Goal: Information Seeking & Learning: Compare options

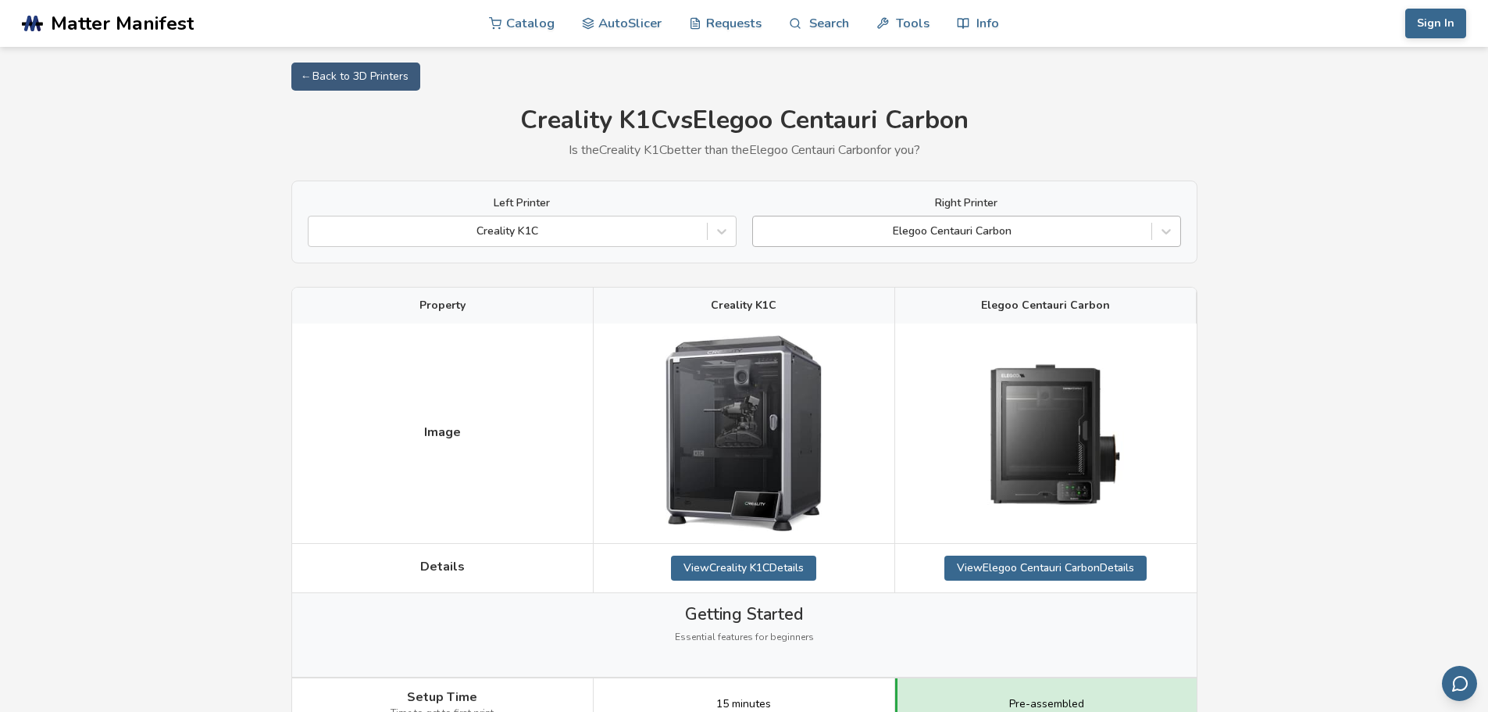
click at [966, 233] on div at bounding box center [952, 231] width 383 height 16
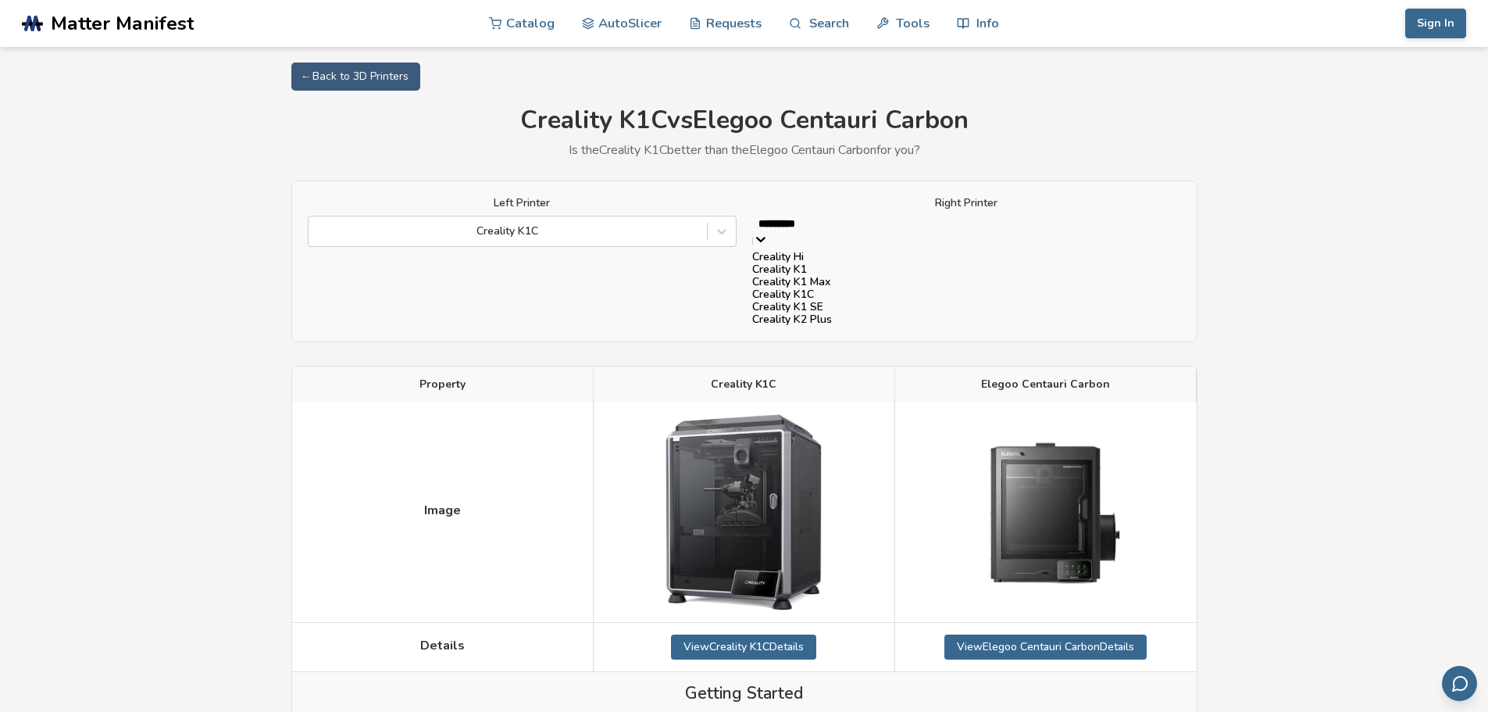
type input "**********"
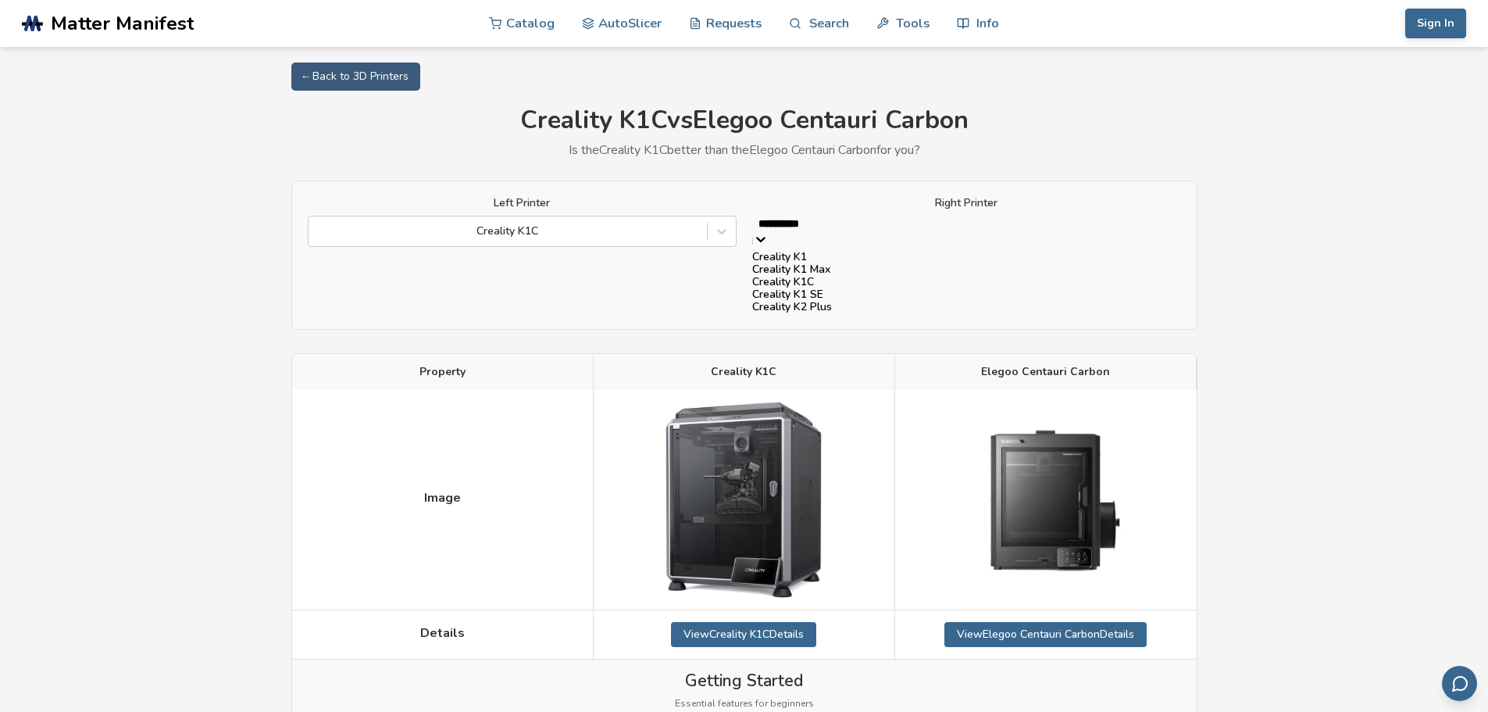
click at [915, 301] on div "Creality K1 SE" at bounding box center [966, 294] width 429 height 12
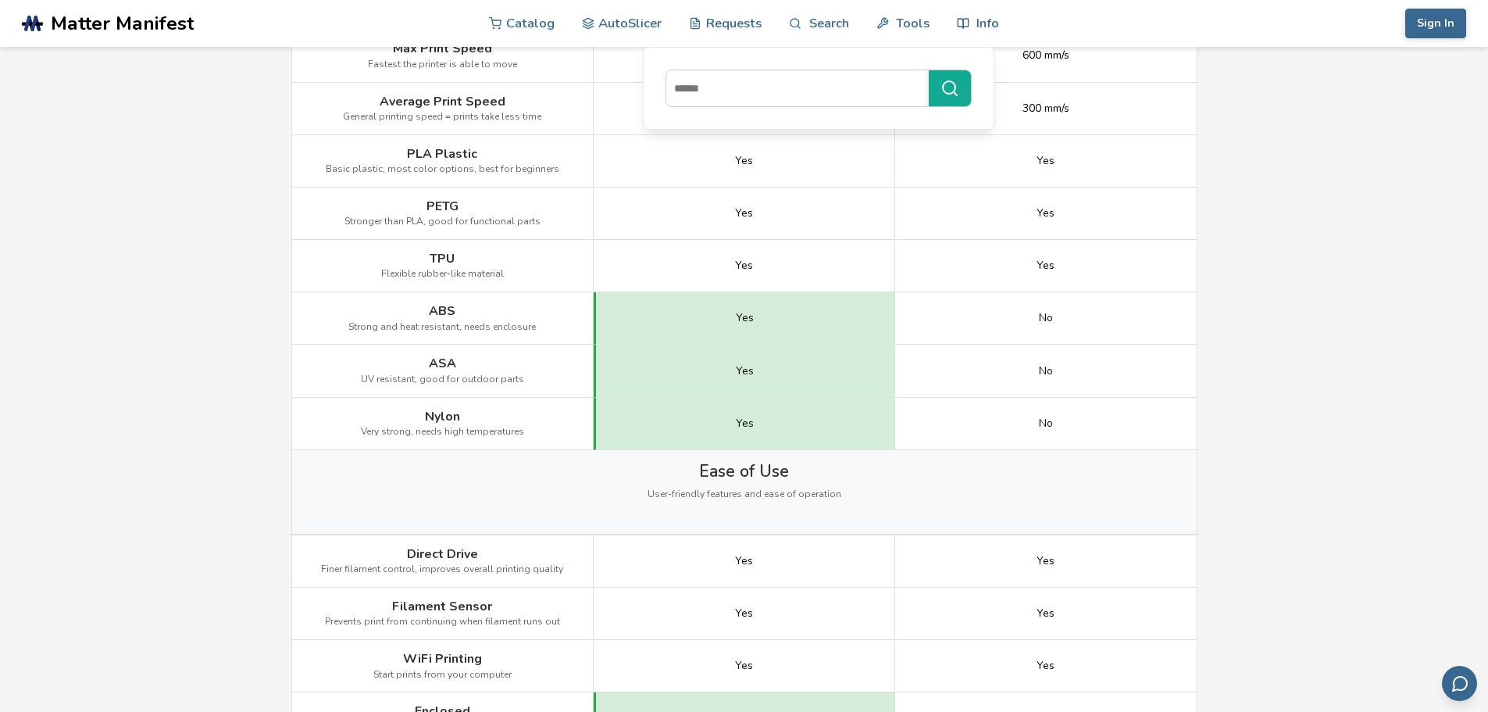
scroll to position [1015, 0]
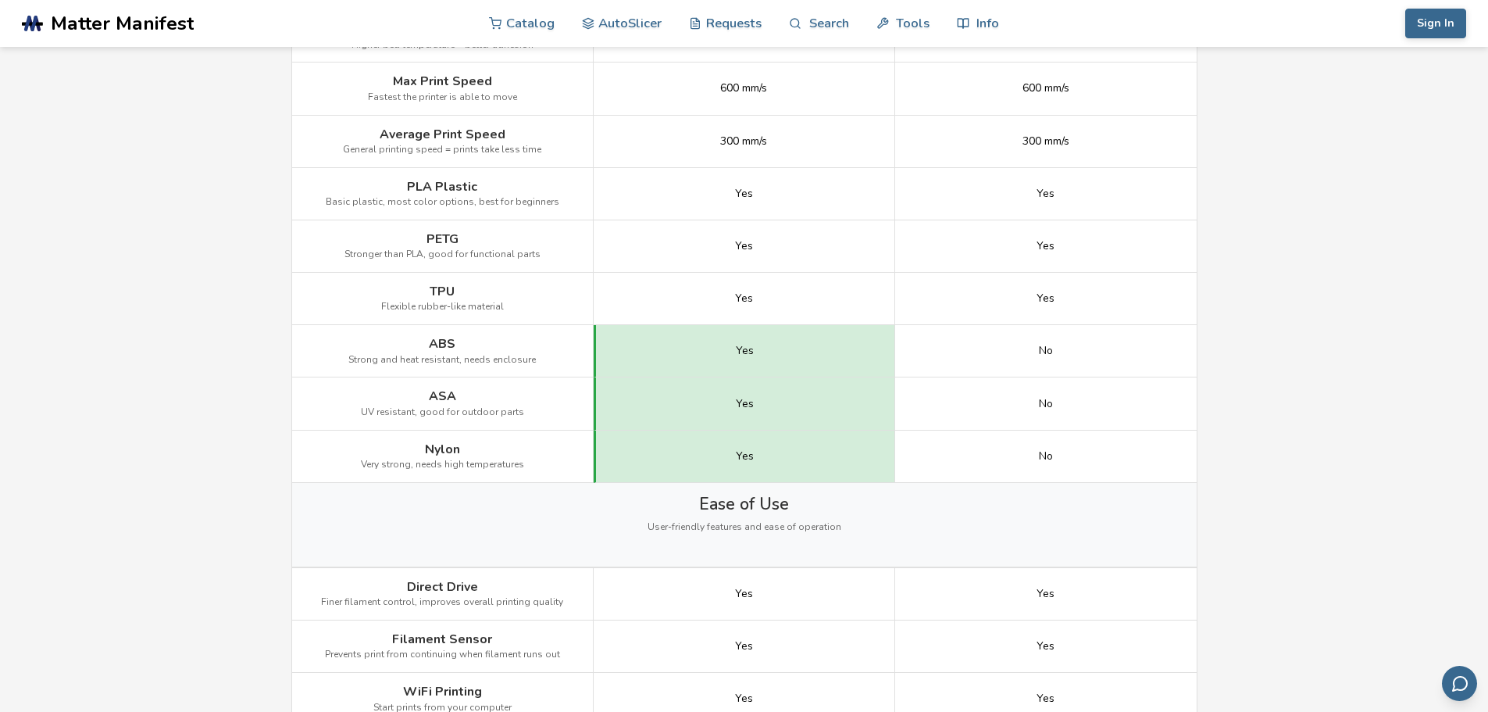
click at [152, 19] on span "Matter Manifest" at bounding box center [122, 23] width 143 height 22
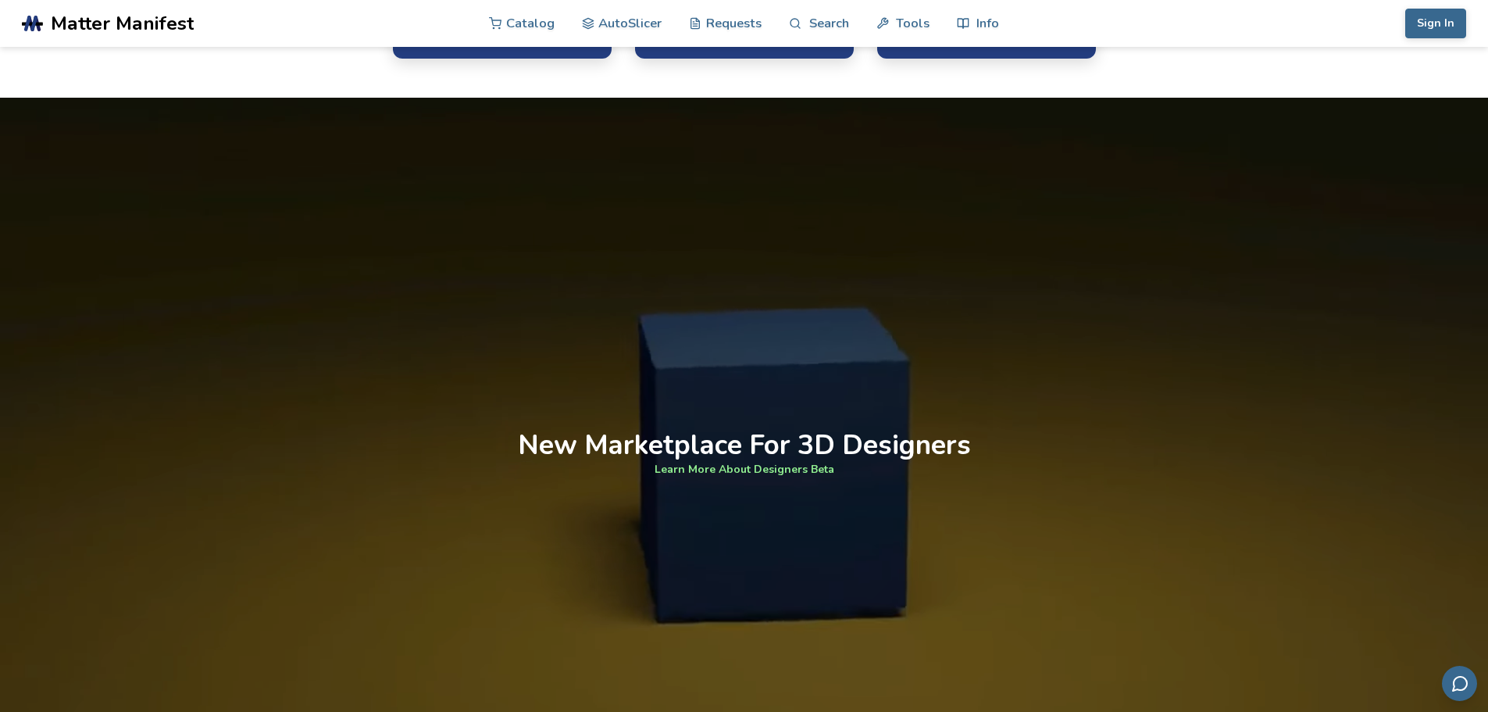
scroll to position [1015, 0]
